Goal: Task Accomplishment & Management: Manage account settings

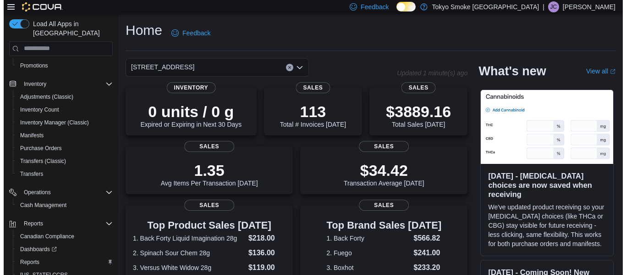
scroll to position [144, 0]
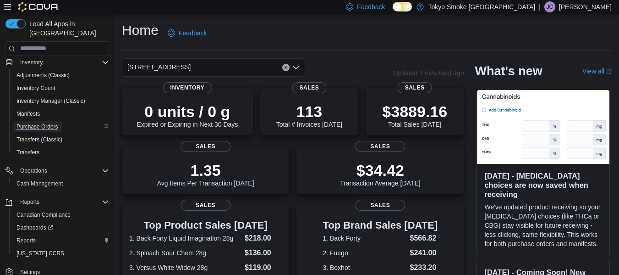
click at [53, 123] on span "Purchase Orders" at bounding box center [38, 126] width 42 height 7
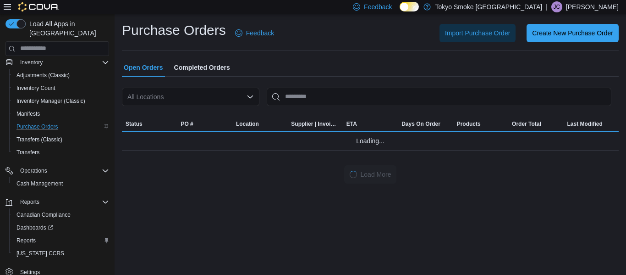
click at [228, 97] on div "All Locations" at bounding box center [191, 97] width 138 height 18
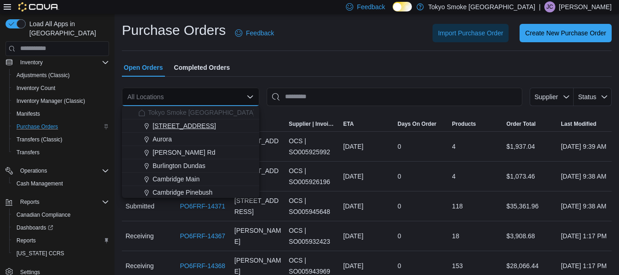
click at [189, 126] on span "[STREET_ADDRESS]" at bounding box center [184, 125] width 63 height 9
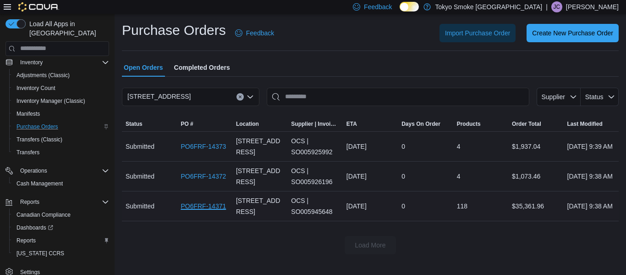
click at [204, 208] on link "PO6FRF-14371" at bounding box center [203, 205] width 45 height 11
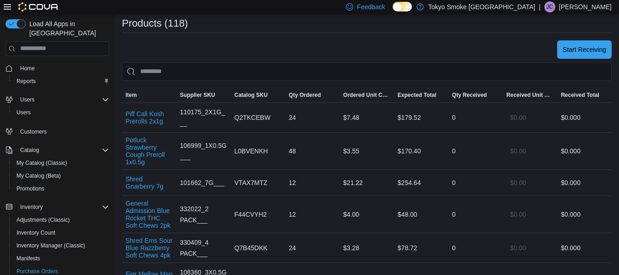
scroll to position [277, 0]
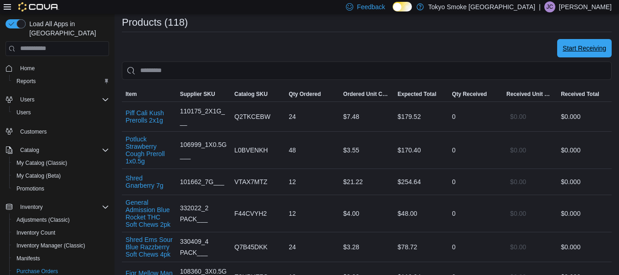
click at [602, 46] on span "Start Receiving" at bounding box center [585, 48] width 44 height 9
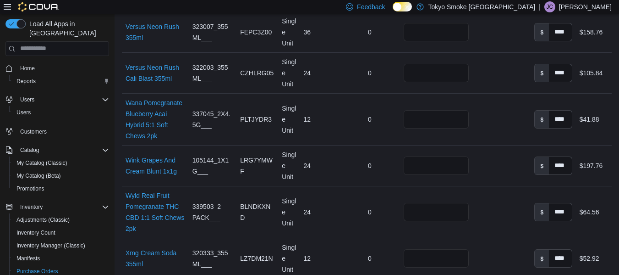
scroll to position [5425, 0]
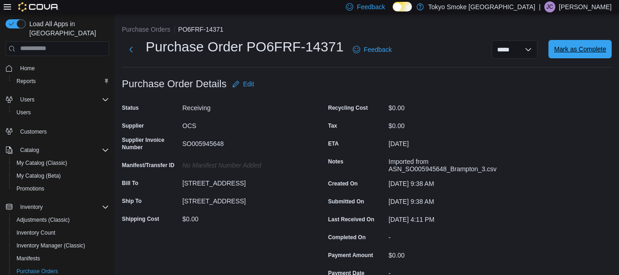
click at [586, 48] on span "Mark as Complete" at bounding box center [580, 48] width 52 height 9
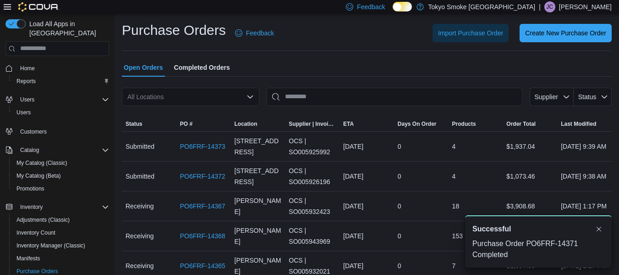
click at [219, 92] on div "All Locations" at bounding box center [191, 97] width 138 height 18
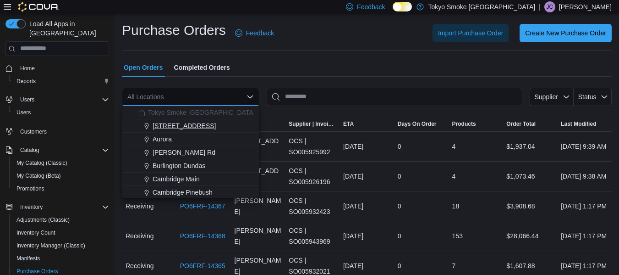
click at [174, 130] on button "[STREET_ADDRESS]" at bounding box center [191, 125] width 138 height 13
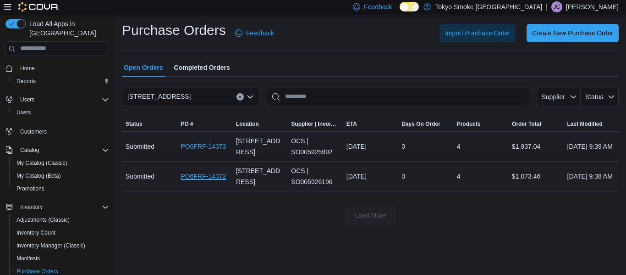
click at [197, 172] on link "PO6FRF-14372" at bounding box center [203, 176] width 45 height 11
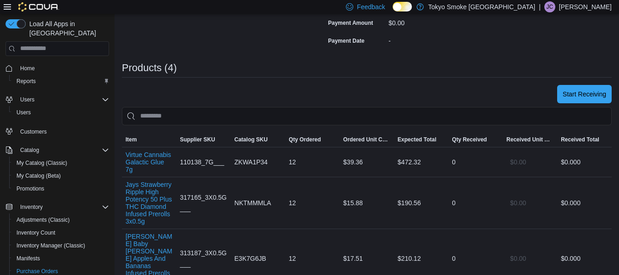
scroll to position [233, 0]
click at [590, 87] on span "Start Receiving" at bounding box center [585, 92] width 44 height 18
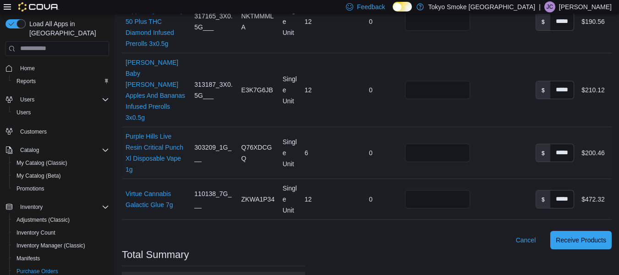
scroll to position [367, 0]
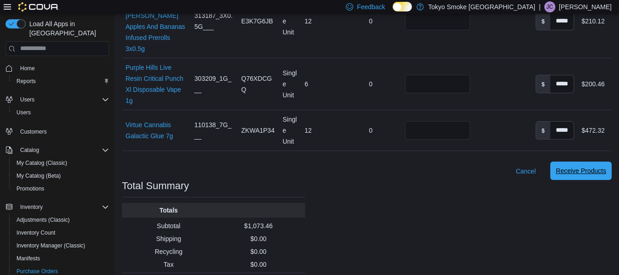
click at [577, 166] on span "Receive Products" at bounding box center [581, 170] width 50 height 9
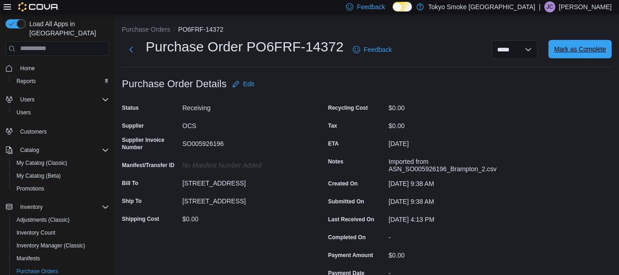
click at [591, 49] on span "Mark as Complete" at bounding box center [580, 48] width 52 height 9
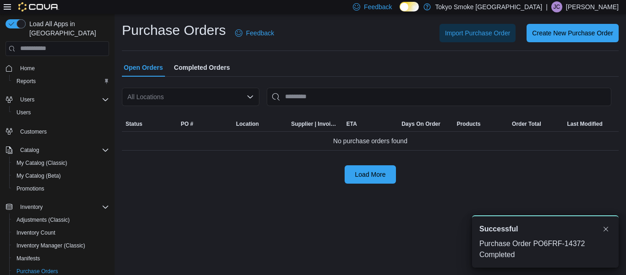
click at [238, 97] on div "All Locations" at bounding box center [191, 97] width 138 height 18
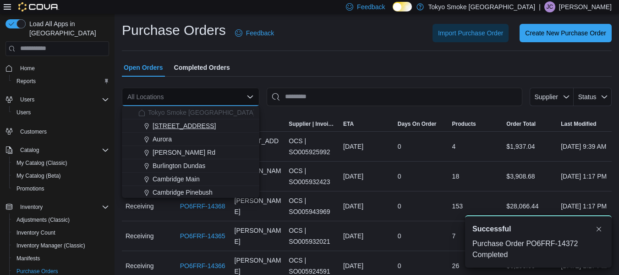
click at [208, 127] on span "[STREET_ADDRESS]" at bounding box center [184, 125] width 63 height 9
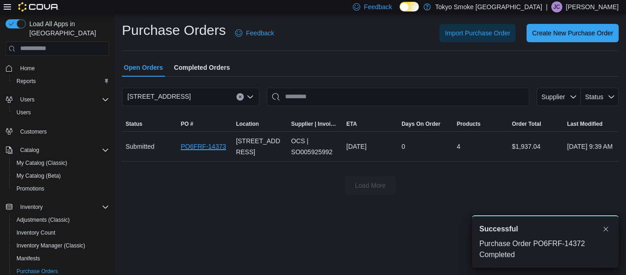
click at [199, 145] on link "PO6FRF-14373" at bounding box center [203, 146] width 45 height 11
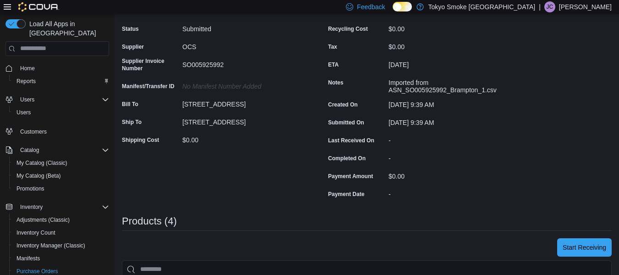
scroll to position [80, 0]
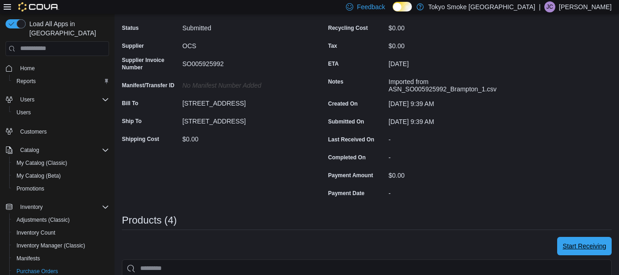
click at [575, 237] on span "Start Receiving" at bounding box center [585, 246] width 44 height 18
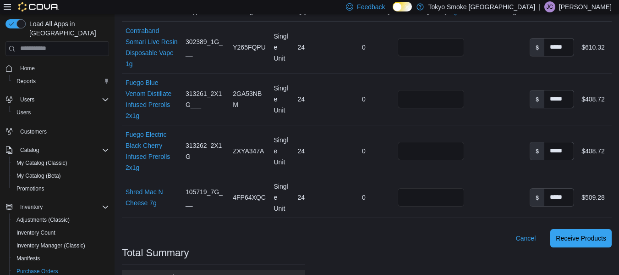
scroll to position [356, 0]
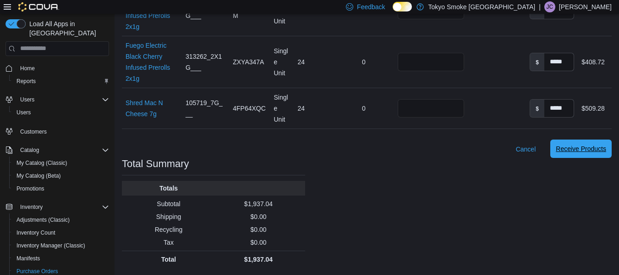
click at [584, 154] on span "Receive Products" at bounding box center [581, 148] width 50 height 18
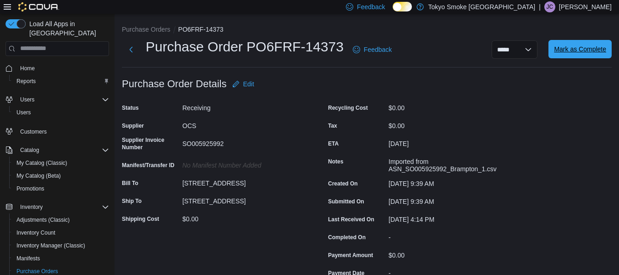
click at [582, 57] on span "Mark as Complete" at bounding box center [580, 49] width 52 height 18
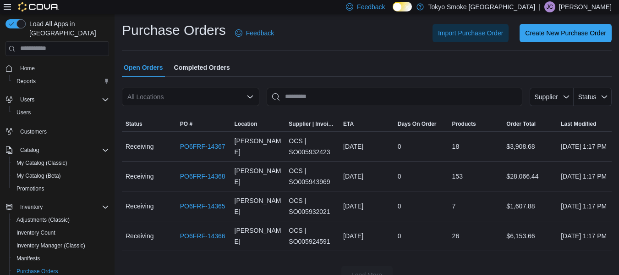
click at [226, 98] on div "All Locations" at bounding box center [191, 97] width 138 height 18
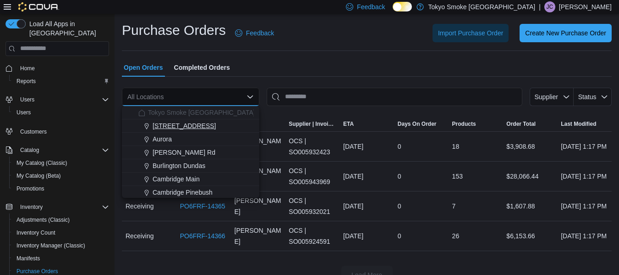
click at [174, 124] on span "[STREET_ADDRESS]" at bounding box center [184, 125] width 63 height 9
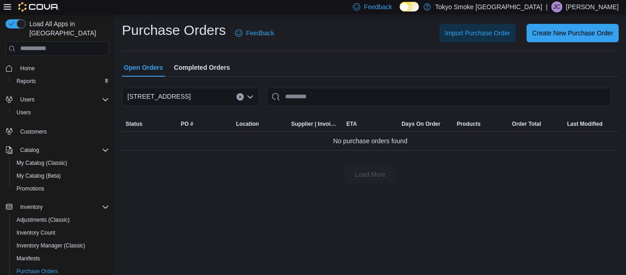
click at [322, 34] on div "Import Purchase Order Create New Purchase Order" at bounding box center [452, 33] width 334 height 18
click at [241, 93] on button "Clear input" at bounding box center [240, 96] width 7 height 7
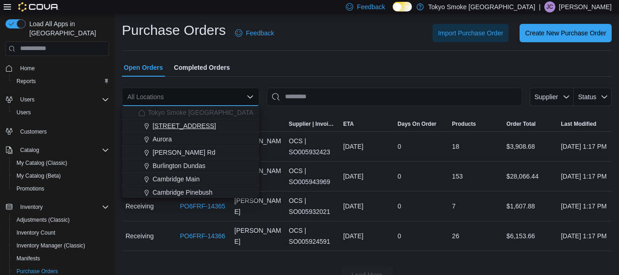
click at [195, 127] on span "[STREET_ADDRESS]" at bounding box center [184, 125] width 63 height 9
